Goal: Check status: Check status

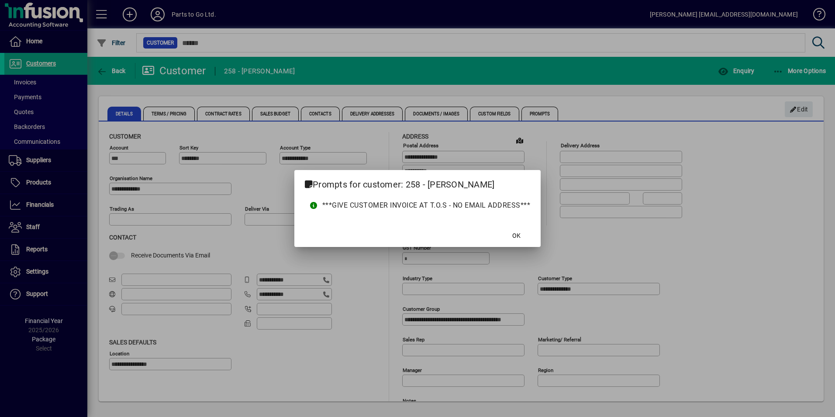
drag, startPoint x: 519, startPoint y: 232, endPoint x: 525, endPoint y: 225, distance: 9.3
click at [520, 232] on span "OK" at bounding box center [517, 235] width 8 height 9
